Goal: Information Seeking & Learning: Learn about a topic

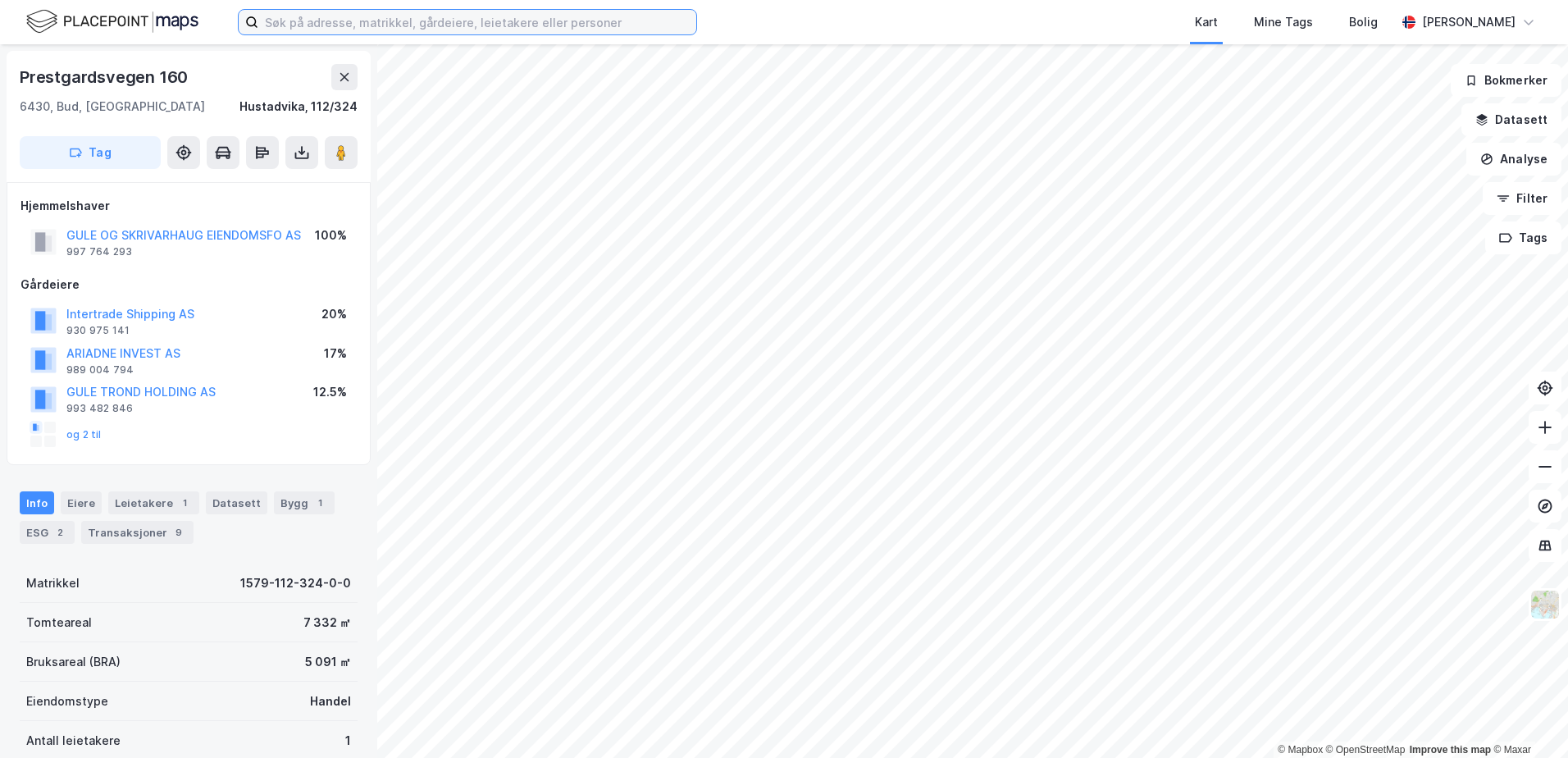
click at [312, 26] on input at bounding box center [477, 22] width 438 height 25
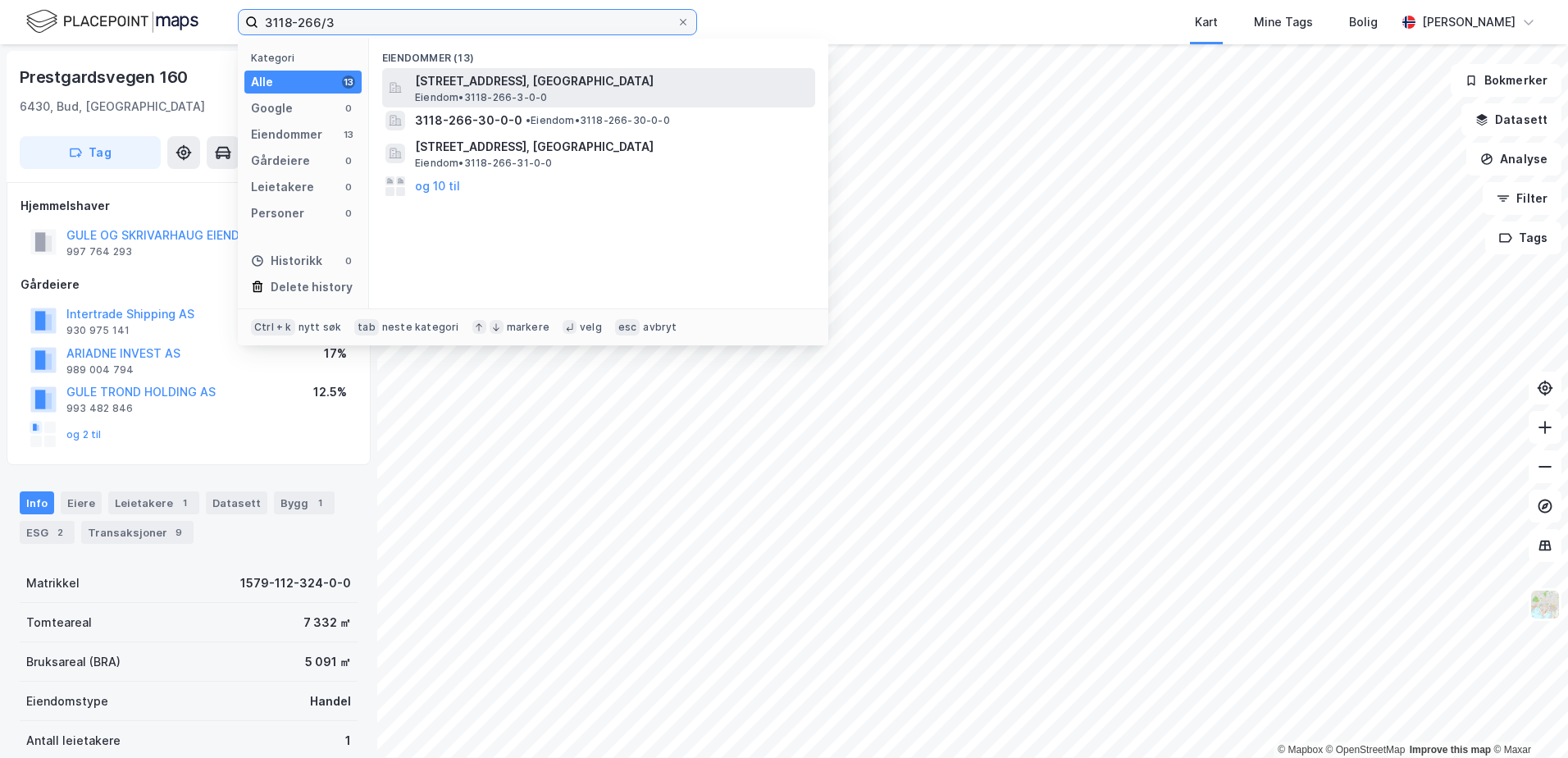
type input "3118-266/3"
click at [479, 82] on span "[STREET_ADDRESS], [GEOGRAPHIC_DATA]" at bounding box center [611, 81] width 393 height 20
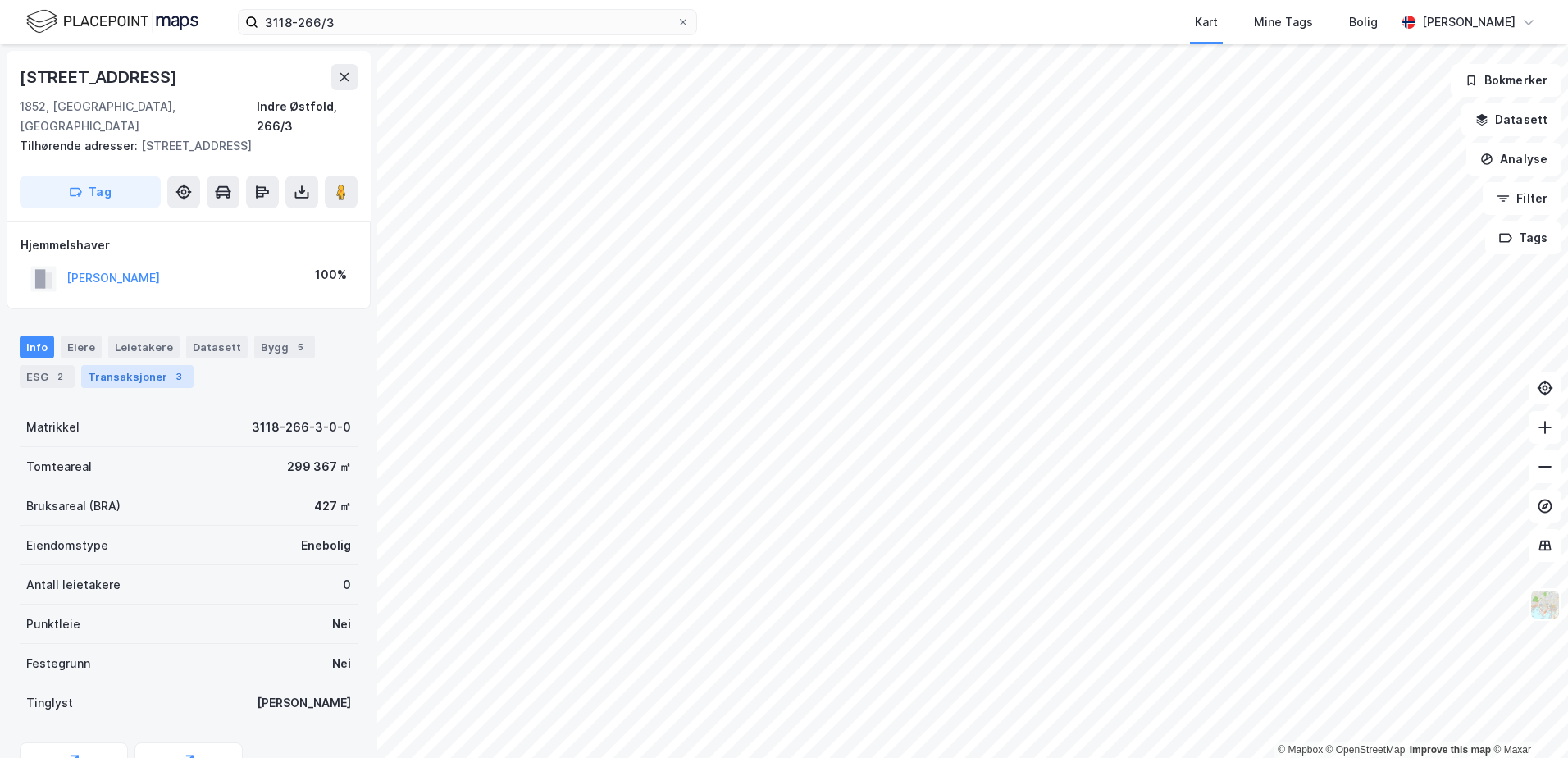
click at [127, 365] on div "Transaksjoner 3" at bounding box center [137, 376] width 112 height 23
